Goal: Find specific page/section: Find specific page/section

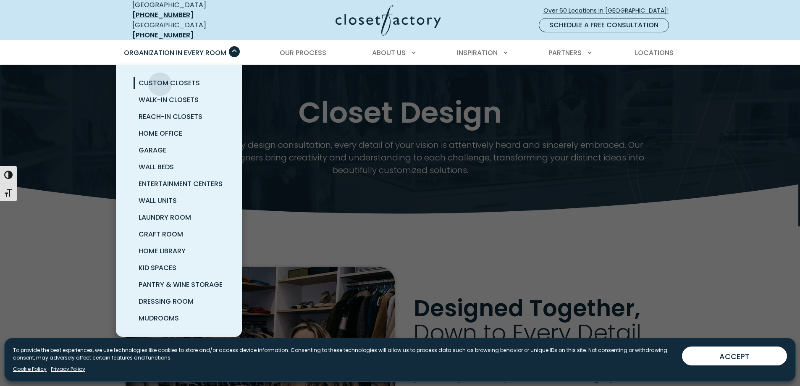
click at [160, 78] on span "Custom Closets" at bounding box center [169, 83] width 61 height 10
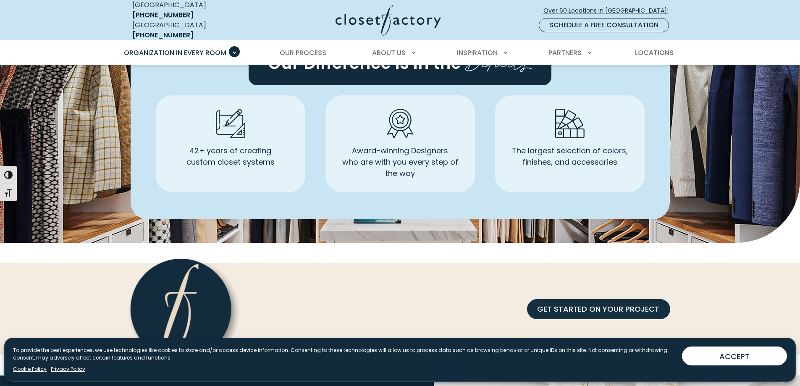
scroll to position [2309, 0]
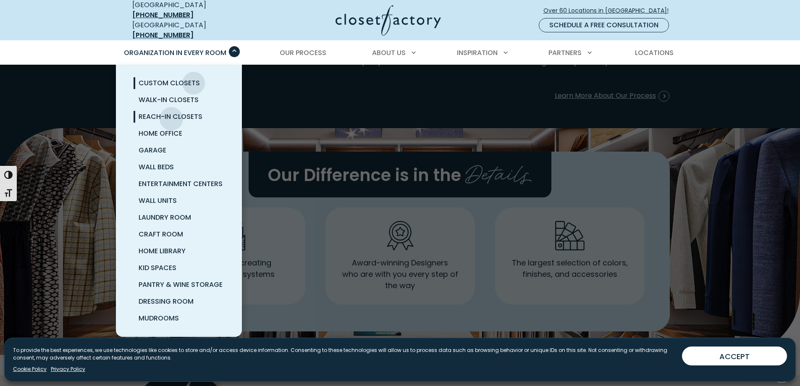
click at [171, 113] on span "Reach-In Closets" at bounding box center [171, 117] width 64 height 10
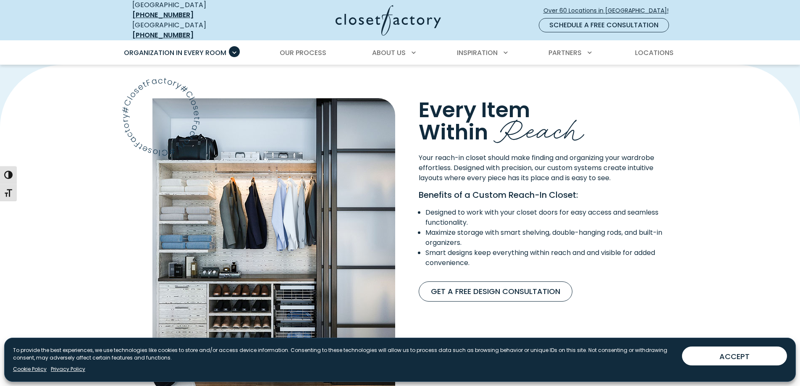
scroll to position [672, 0]
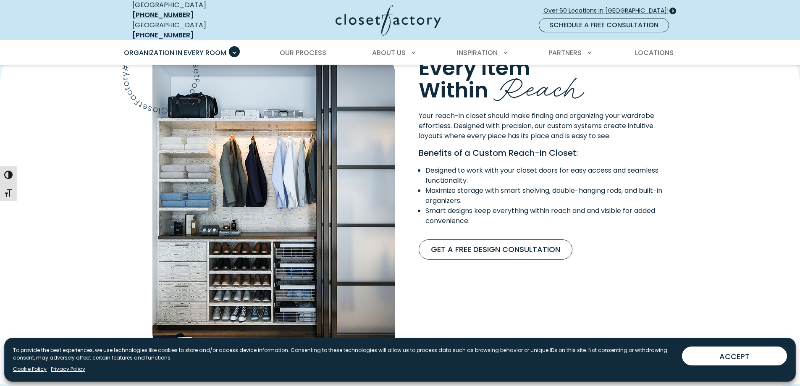
click at [633, 6] on span "Over 60 Locations in [GEOGRAPHIC_DATA]!" at bounding box center [609, 10] width 132 height 9
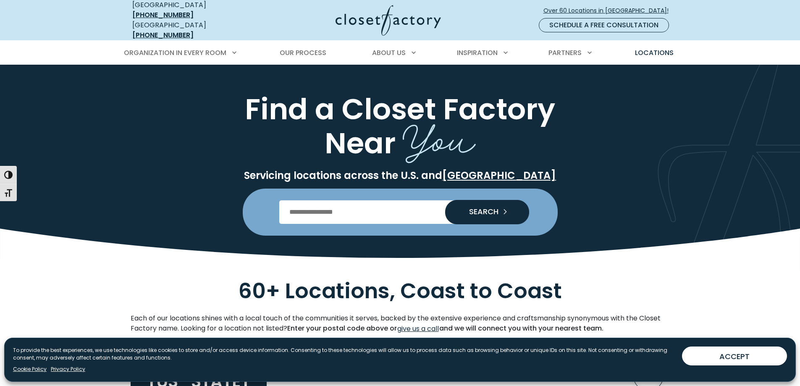
click at [332, 206] on input "Enter Postal Code" at bounding box center [399, 212] width 241 height 24
type input "*****"
click at [484, 208] on span "SEARCH" at bounding box center [480, 212] width 36 height 8
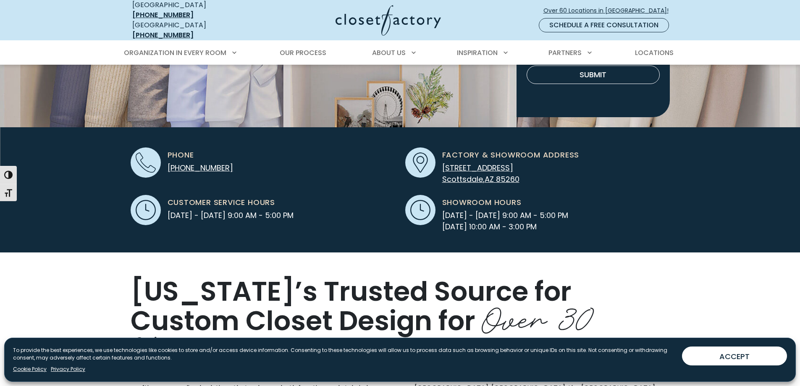
scroll to position [168, 0]
